Goal: Check status: Check status

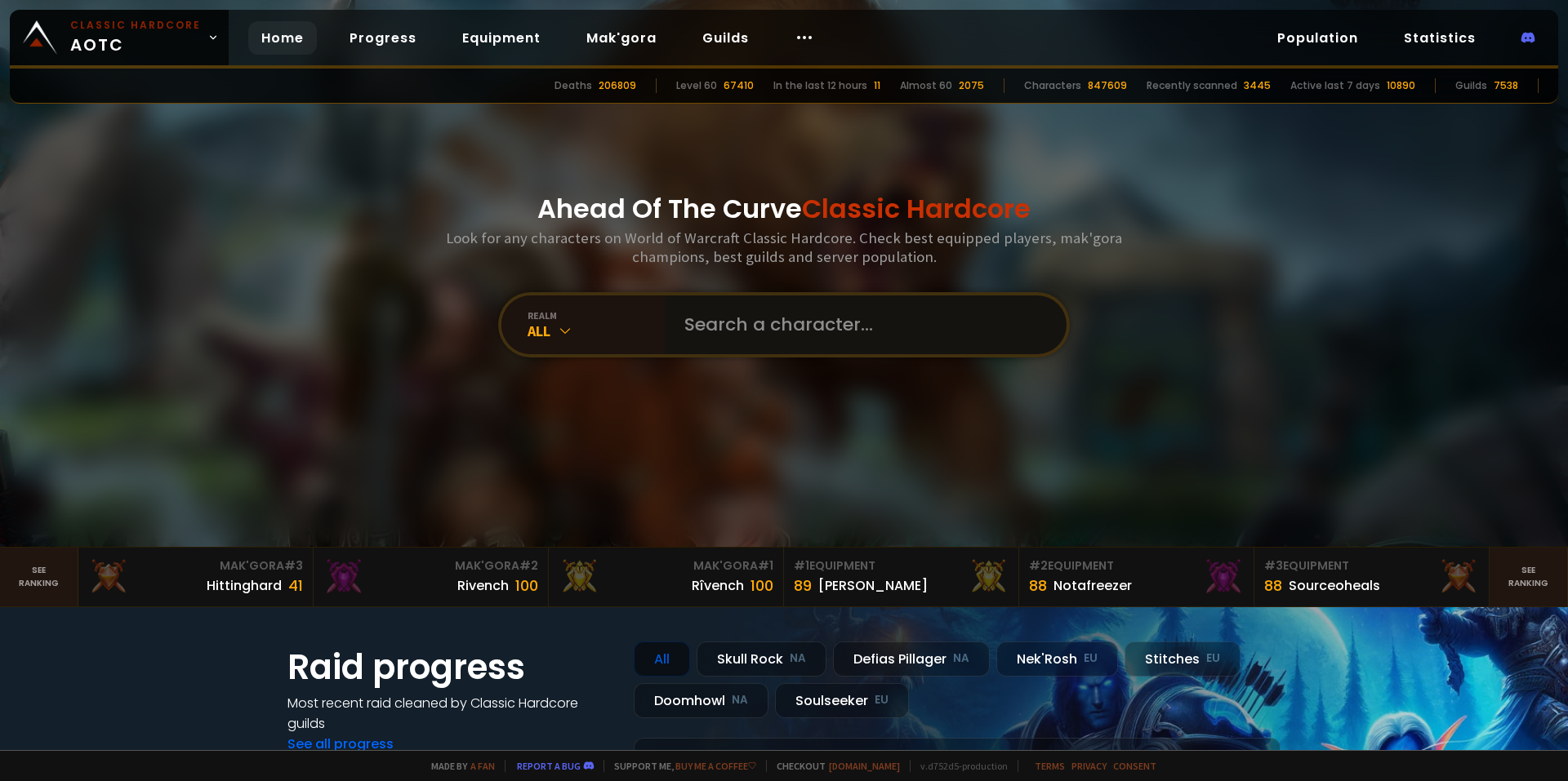
click at [797, 323] on input "text" at bounding box center [861, 325] width 372 height 59
paste input "Heelforafeel"
type input "Heelforafeel"
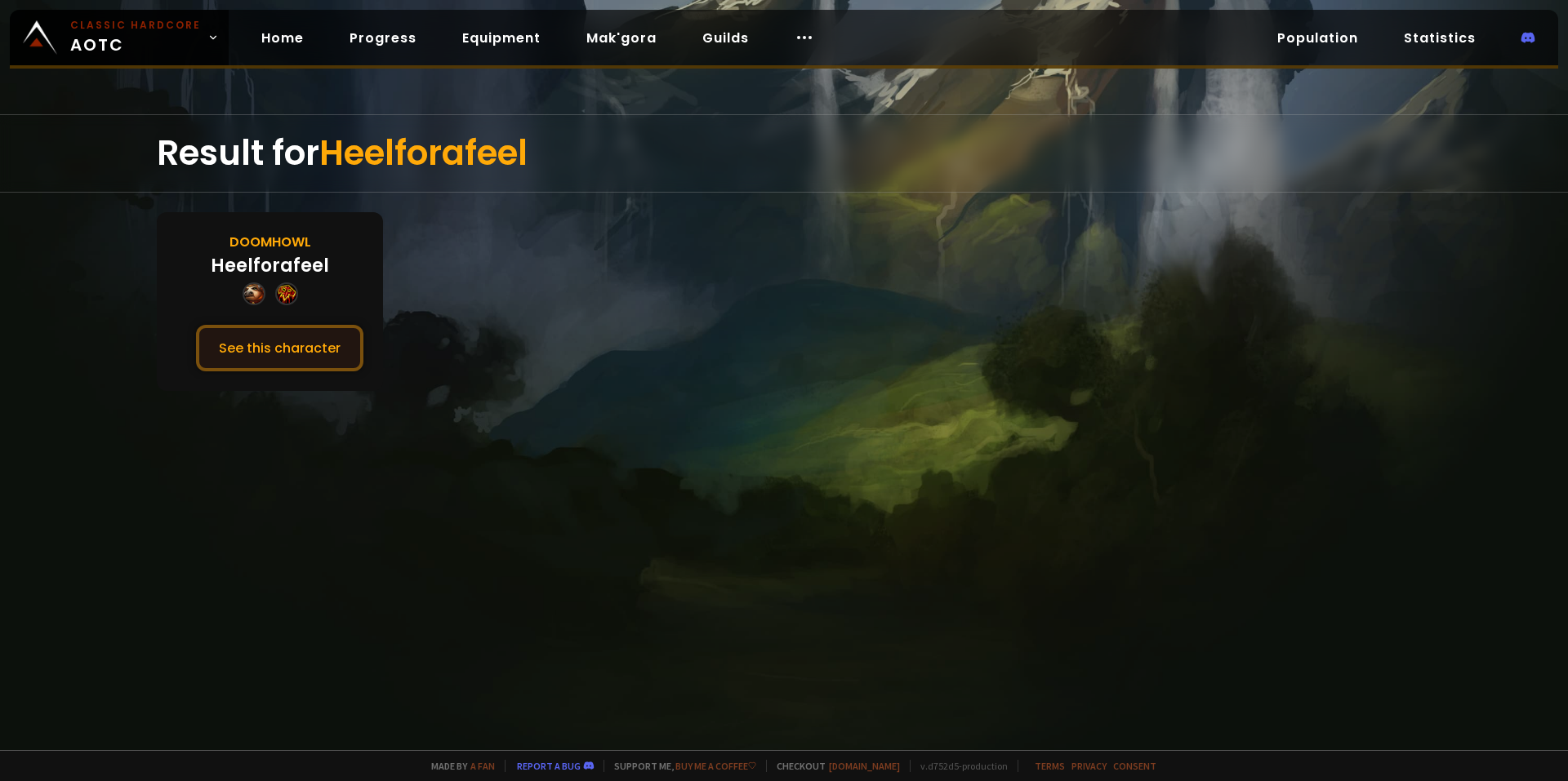
click at [330, 343] on button "See this character" at bounding box center [279, 348] width 167 height 47
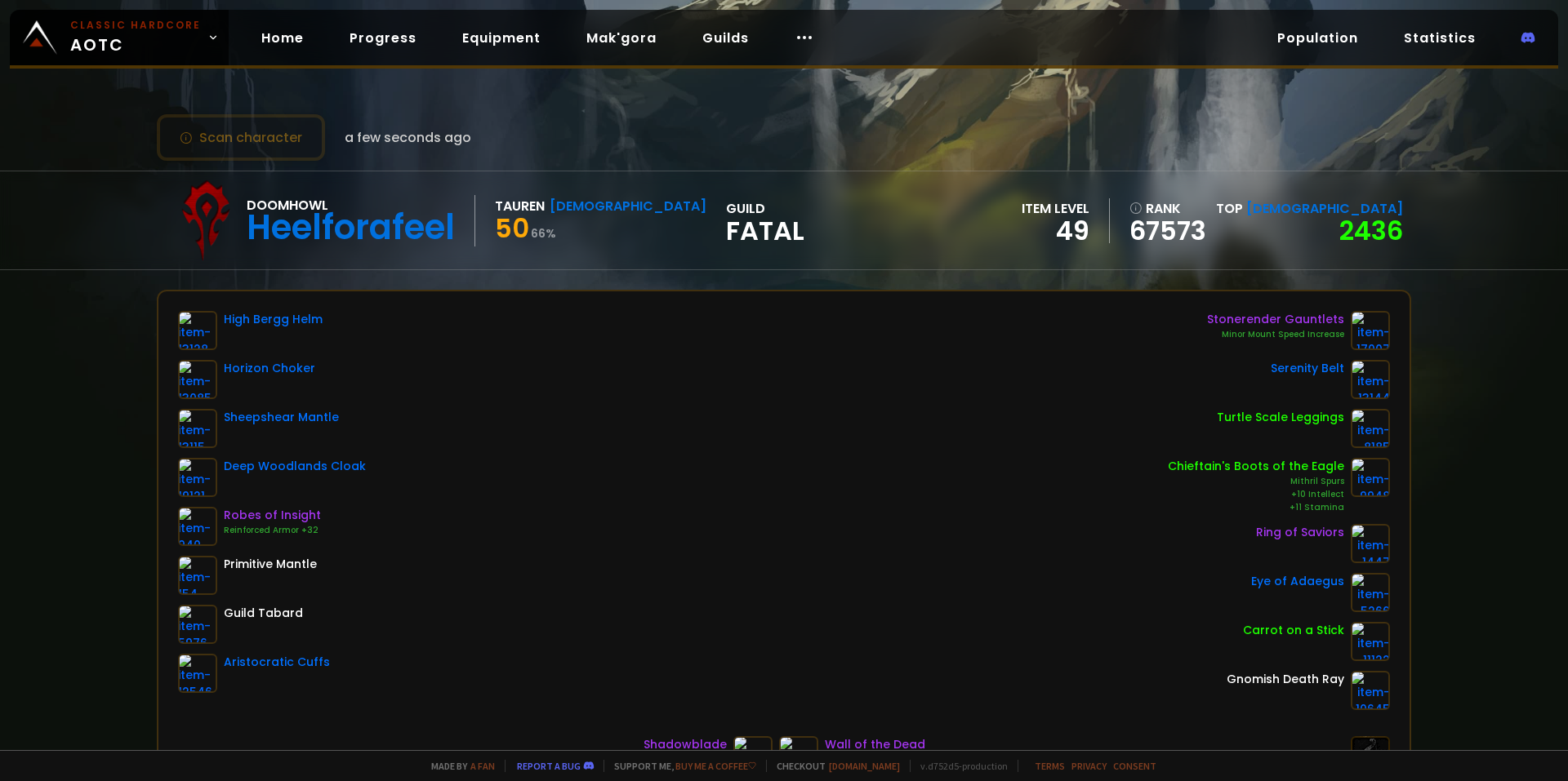
click at [797, 246] on div "Doomhowl Heelforafeel Tauren Shaman 50 66 % guild Fatal item level 49 rank 6757…" at bounding box center [784, 221] width 1255 height 98
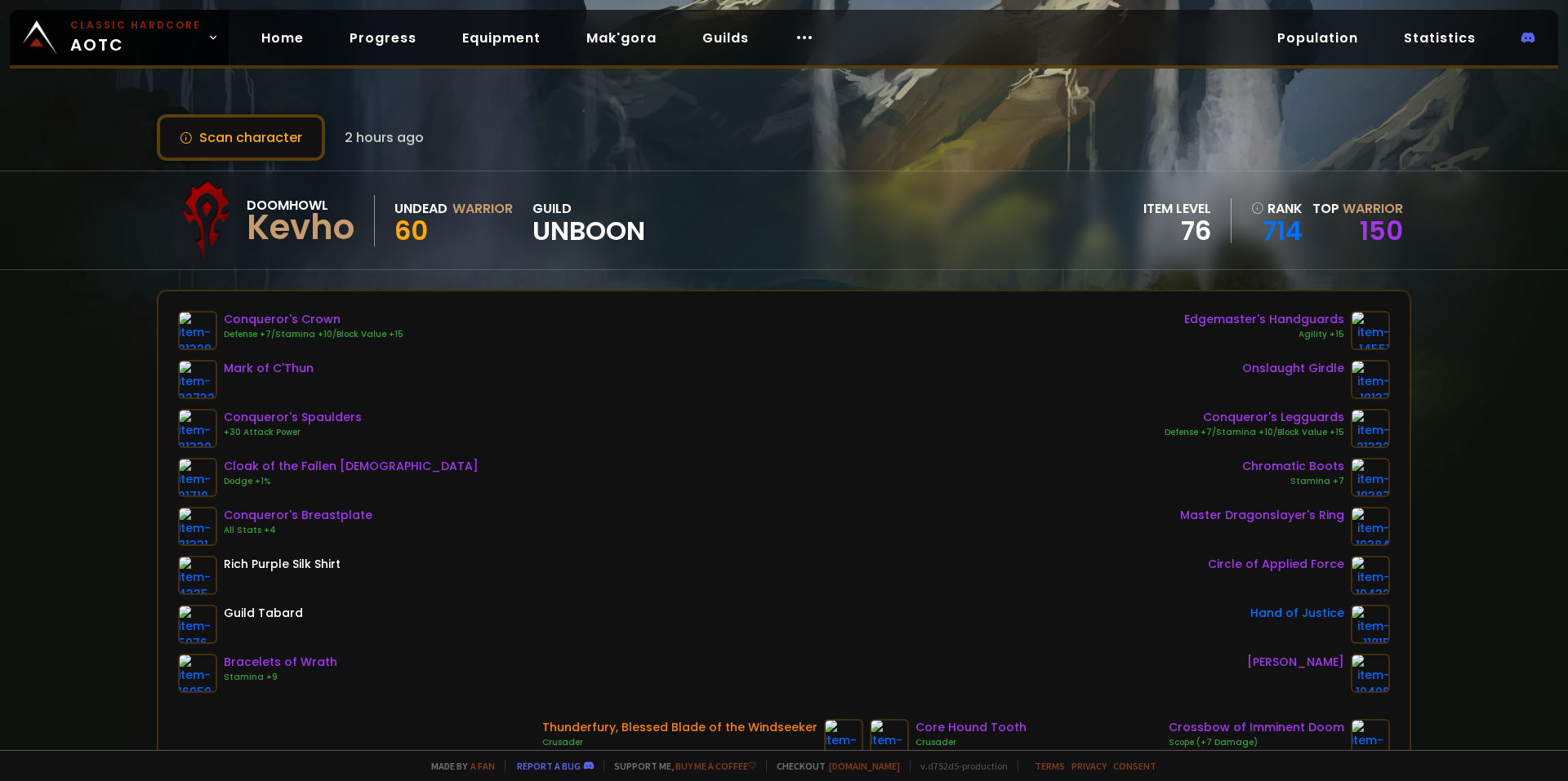
scroll to position [81, 0]
